Goal: Obtain resource: Download file/media

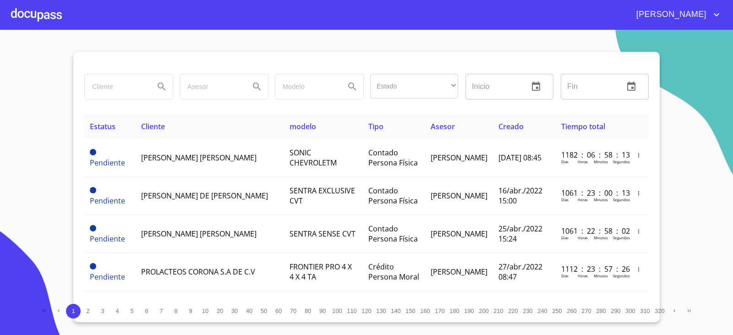
click at [102, 96] on input "search" at bounding box center [116, 86] width 62 height 25
type input "[PERSON_NAME]"
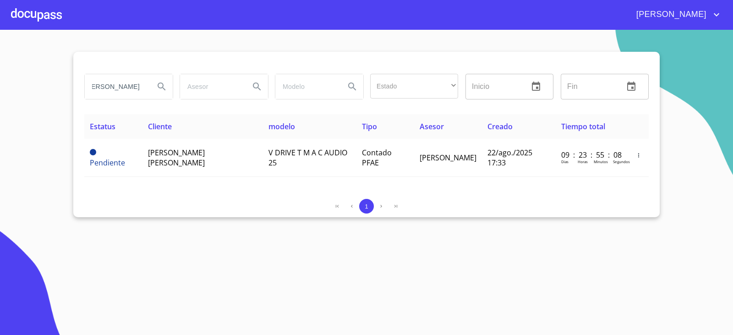
scroll to position [0, 0]
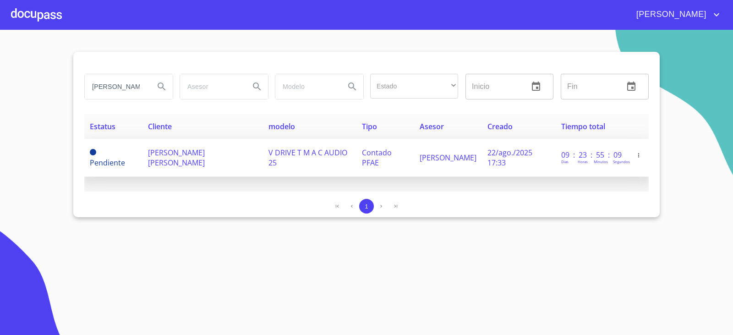
click at [199, 154] on span "[PERSON_NAME] [PERSON_NAME]" at bounding box center [176, 157] width 57 height 20
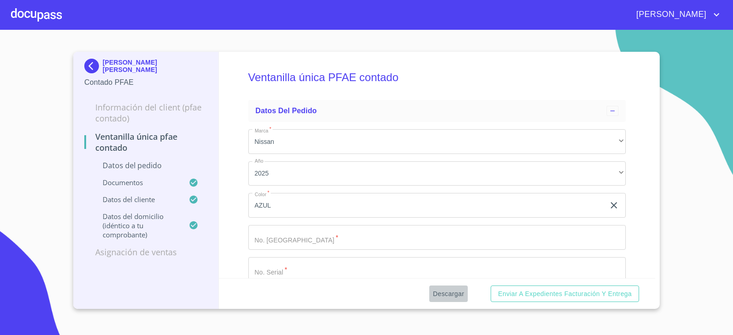
click at [445, 301] on button "Descargar" at bounding box center [448, 293] width 38 height 17
click at [444, 294] on span "Descargar" at bounding box center [448, 293] width 31 height 11
click at [90, 69] on img at bounding box center [93, 66] width 18 height 15
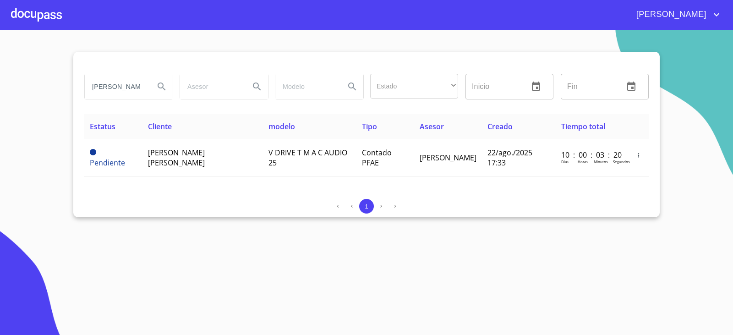
click at [121, 95] on input "[PERSON_NAME]" at bounding box center [116, 86] width 62 height 25
type input "[PERSON_NAME]"
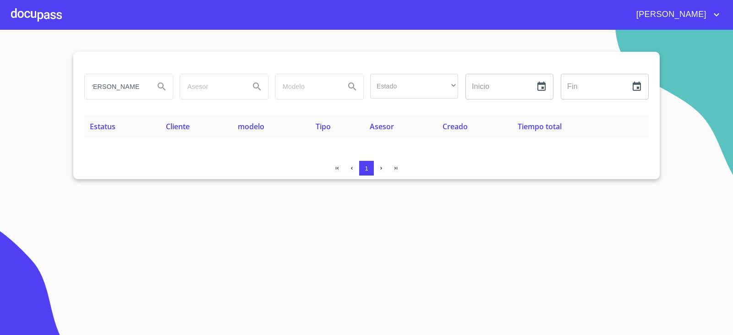
click at [140, 89] on input "[PERSON_NAME]" at bounding box center [116, 86] width 62 height 25
type input "[PERSON_NAME]"
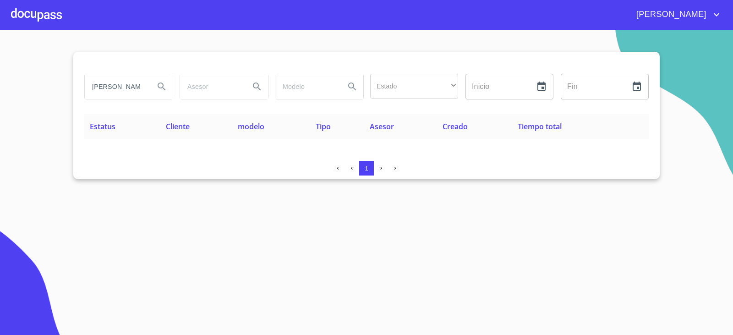
click at [57, 20] on div at bounding box center [36, 14] width 51 height 29
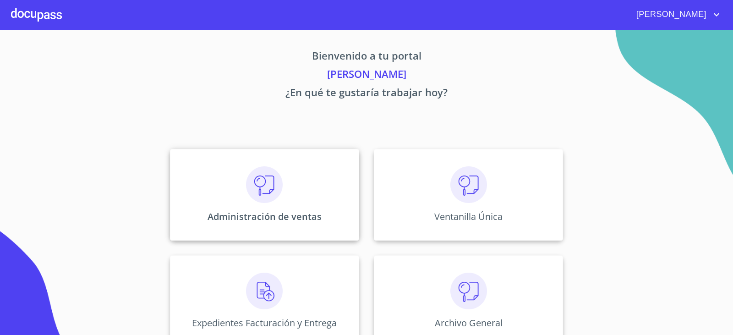
click at [230, 185] on div "Administración de ventas" at bounding box center [264, 195] width 189 height 92
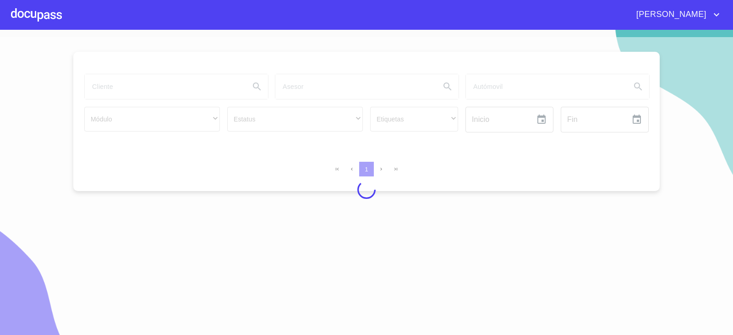
click at [131, 87] on div at bounding box center [366, 189] width 733 height 305
click at [134, 86] on div at bounding box center [366, 189] width 733 height 305
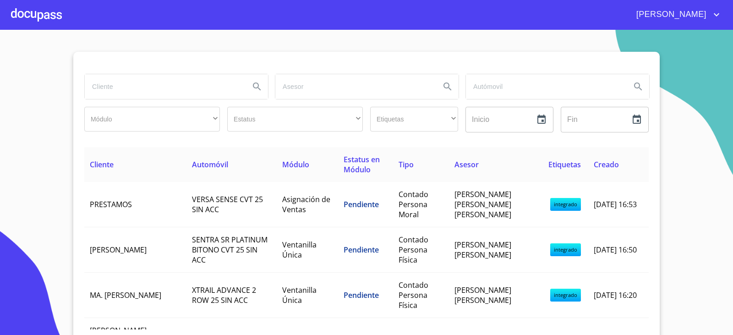
click at [169, 91] on input "search" at bounding box center [164, 86] width 158 height 25
type input "[PERSON_NAME]"
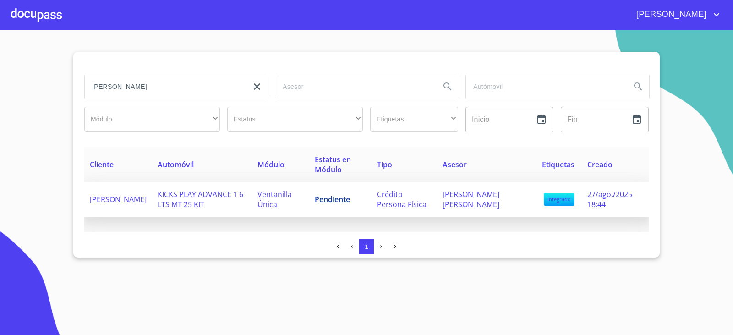
click at [317, 209] on td "Pendiente" at bounding box center [340, 199] width 62 height 35
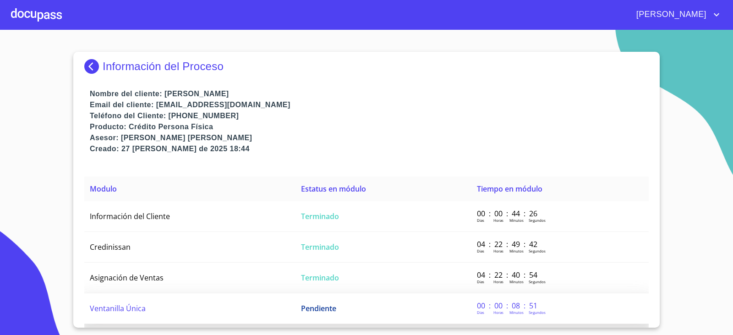
click at [312, 316] on td "Pendiente" at bounding box center [383, 308] width 176 height 31
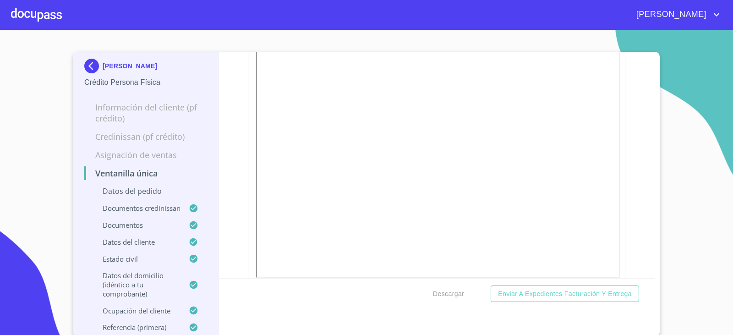
scroll to position [1665, 0]
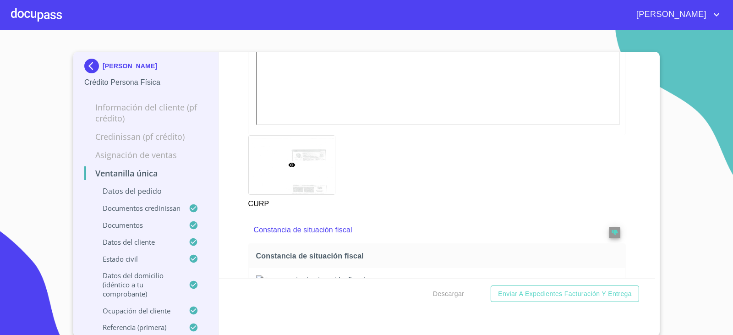
click at [24, 17] on div at bounding box center [36, 14] width 51 height 29
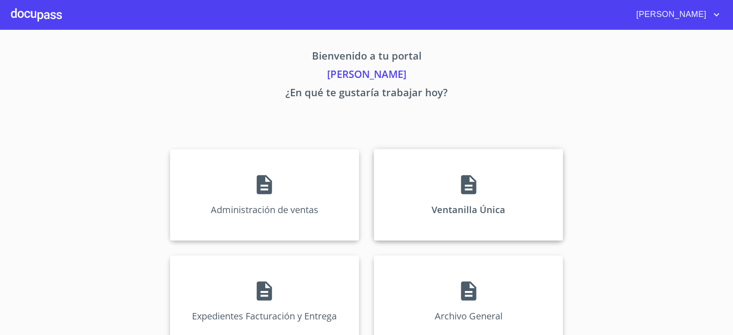
click at [439, 194] on div "Ventanilla Única" at bounding box center [468, 195] width 189 height 92
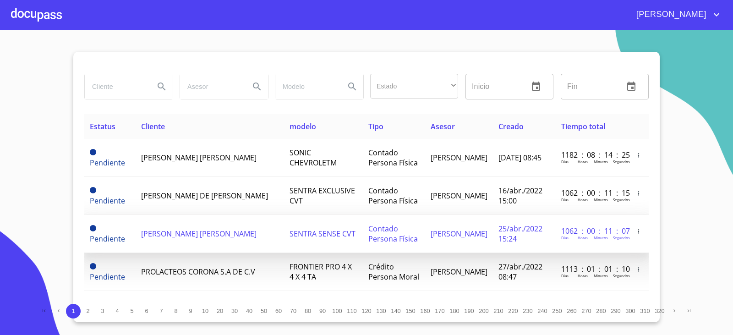
click at [207, 241] on td "[PERSON_NAME] [PERSON_NAME]" at bounding box center [210, 234] width 148 height 38
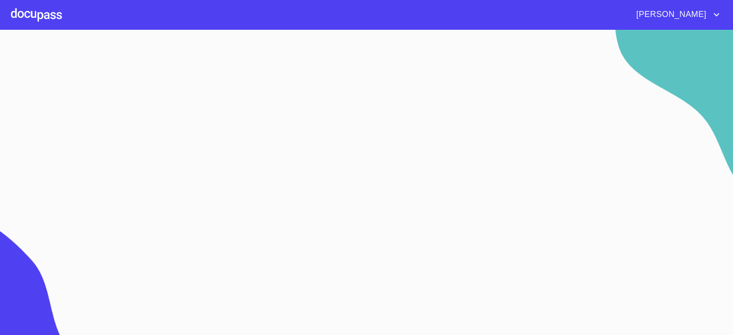
click at [55, 21] on div at bounding box center [36, 14] width 51 height 29
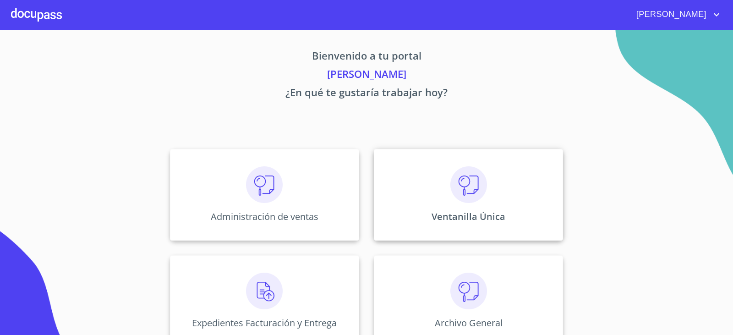
click at [407, 187] on div "Ventanilla Única" at bounding box center [468, 195] width 189 height 92
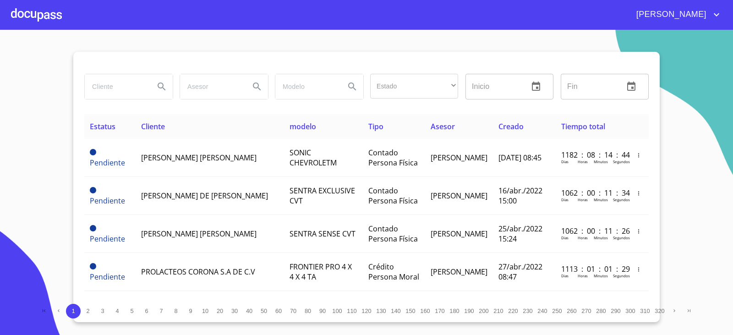
click at [136, 74] on div at bounding box center [128, 87] width 89 height 26
click at [131, 84] on input "search" at bounding box center [116, 86] width 62 height 25
type input "[PERSON_NAME]"
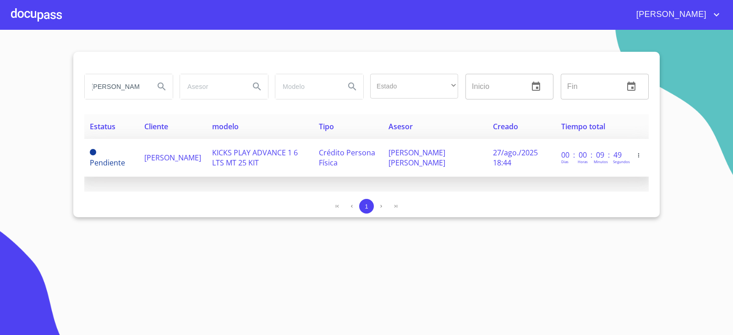
click at [298, 156] on span "KICKS PLAY ADVANCE 1 6 LTS MT 25 KIT" at bounding box center [255, 157] width 86 height 20
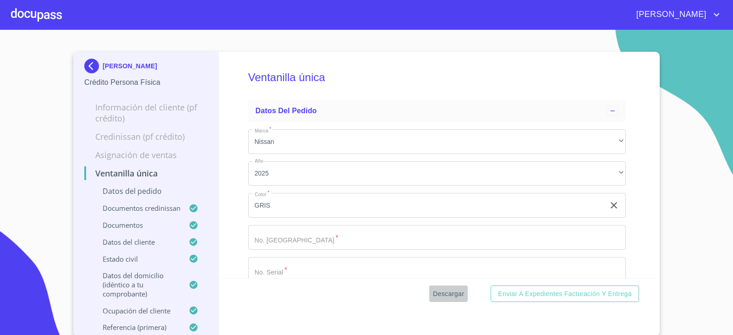
click at [434, 299] on button "Descargar" at bounding box center [448, 293] width 38 height 17
